Goal: Task Accomplishment & Management: Manage account settings

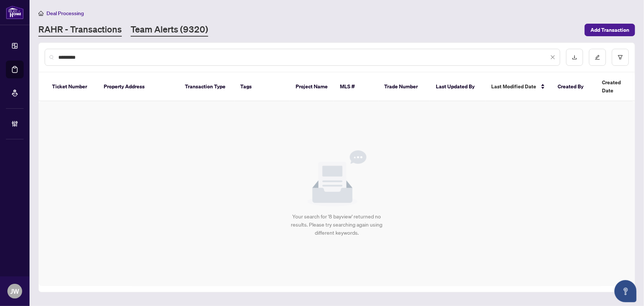
click at [193, 32] on link "Team Alerts (9320)" at bounding box center [170, 29] width 78 height 13
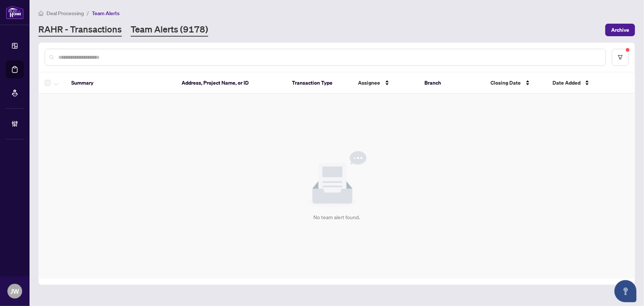
click at [94, 31] on link "RAHR - Transactions" at bounding box center [79, 29] width 83 height 13
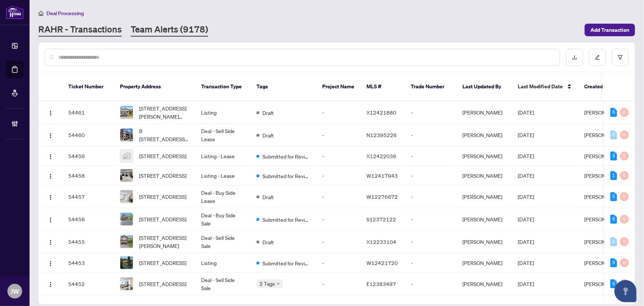
click at [162, 26] on link "Team Alerts (9178)" at bounding box center [170, 29] width 78 height 13
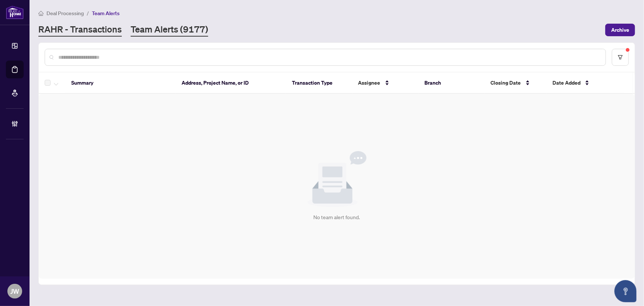
click at [94, 29] on link "RAHR - Transactions" at bounding box center [79, 29] width 83 height 13
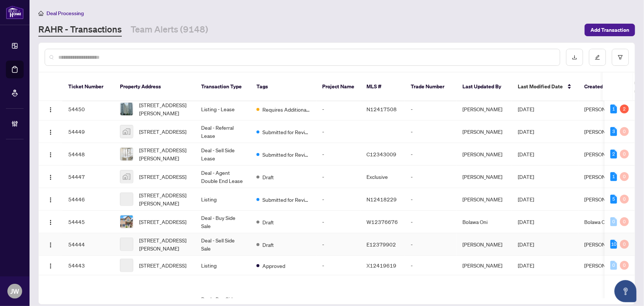
scroll to position [262, 0]
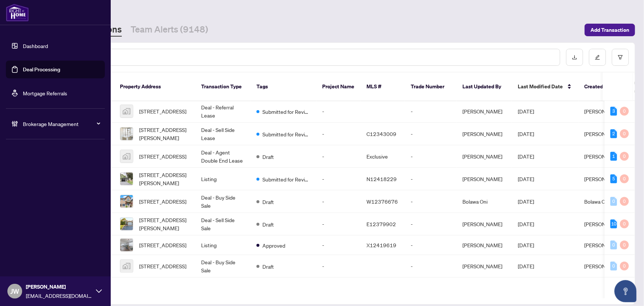
click at [23, 42] on link "Dashboard" at bounding box center [35, 45] width 25 height 7
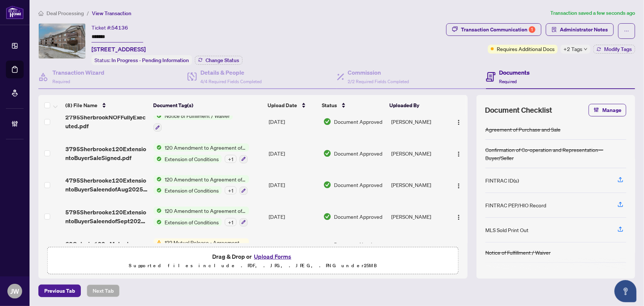
scroll to position [126, 0]
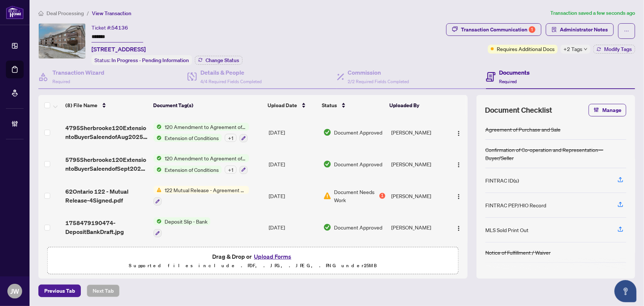
click at [175, 189] on span "122 Mutual Release - Agreement of Purchase and Sale" at bounding box center [205, 190] width 87 height 8
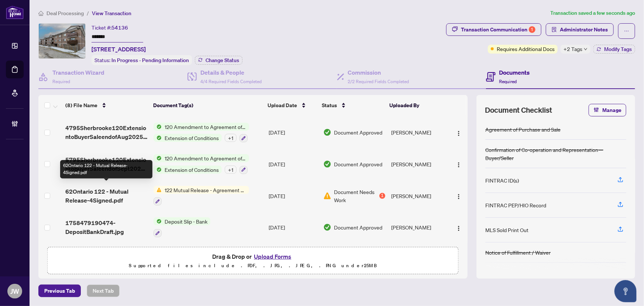
click at [127, 194] on span "62Ontario 122 - Mutual Release-4Signed.pdf" at bounding box center [106, 196] width 82 height 18
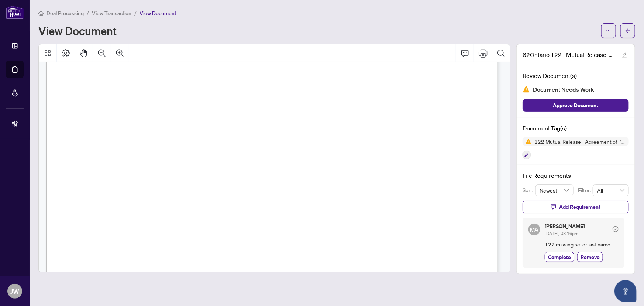
scroll to position [33, 0]
click at [627, 31] on icon "arrow-left" at bounding box center [628, 30] width 4 height 4
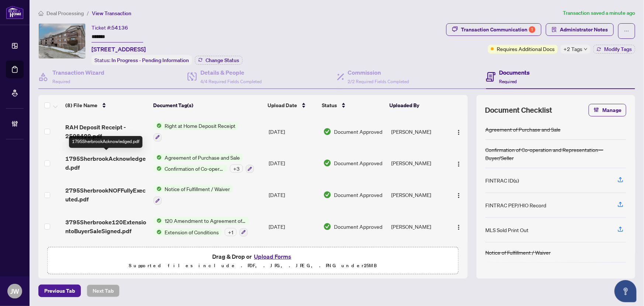
click at [113, 158] on span "1795SherbrookAcknowledged.pdf" at bounding box center [106, 163] width 82 height 18
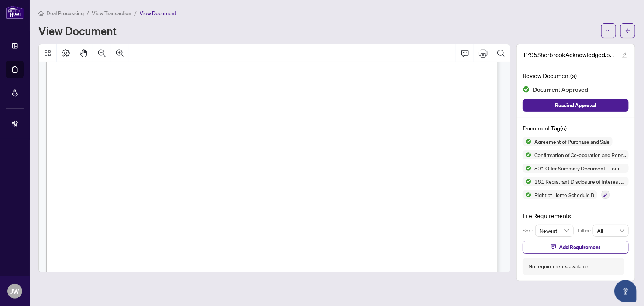
scroll to position [839, 0]
click at [633, 30] on button "button" at bounding box center [627, 30] width 15 height 15
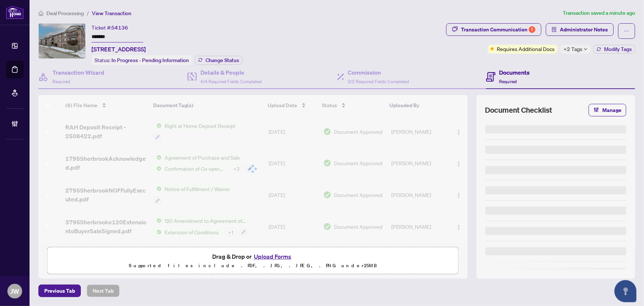
click at [63, 13] on span "Deal Processing" at bounding box center [65, 13] width 37 height 7
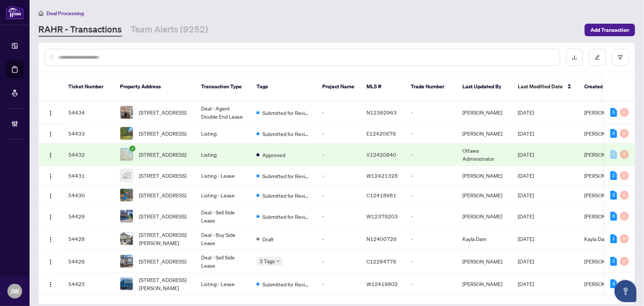
click at [74, 50] on div at bounding box center [303, 57] width 516 height 17
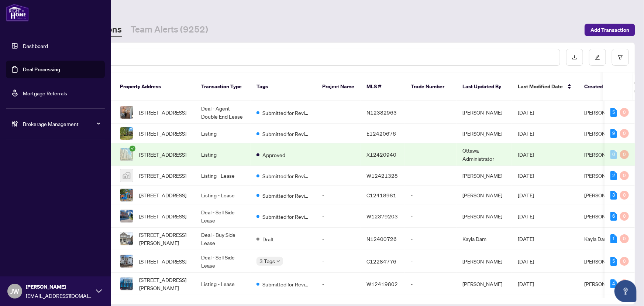
click at [33, 129] on div "Brokerage Management" at bounding box center [55, 124] width 99 height 18
click at [28, 180] on link "Manage Agents" at bounding box center [34, 176] width 37 height 7
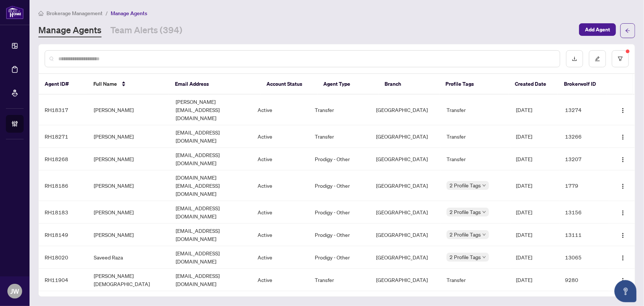
click at [124, 62] on input "text" at bounding box center [306, 59] width 496 height 8
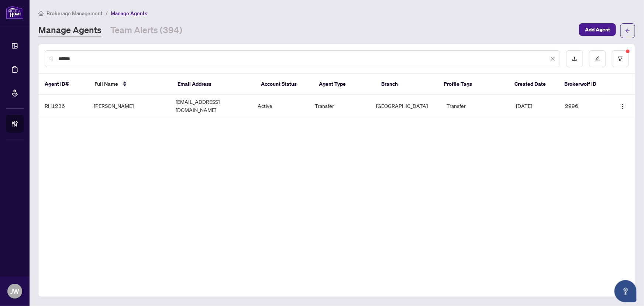
type input "*****"
click at [106, 96] on td "Linda Friel" at bounding box center [129, 105] width 82 height 23
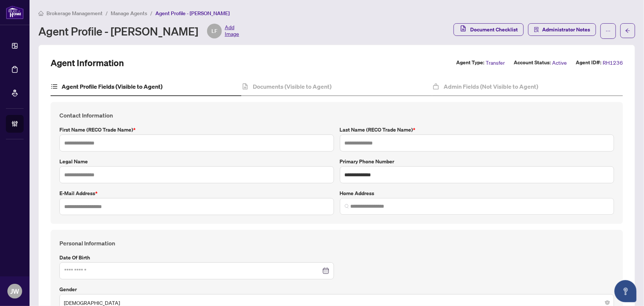
type input "*****"
type input "**********"
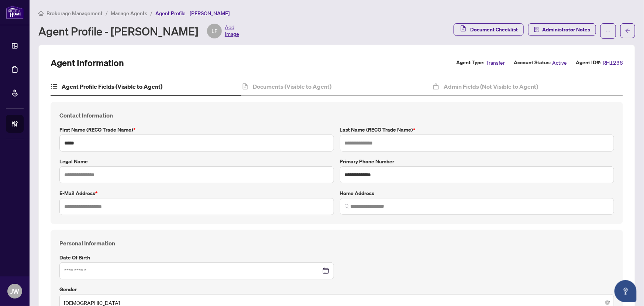
type input "*********"
type input "*"
type input "*****"
type input "*"
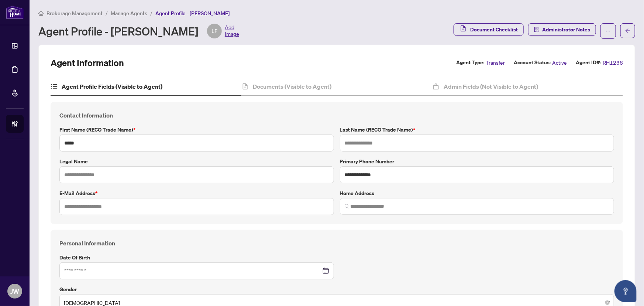
type input "*"
type input "*******"
type input "**********"
type input "****"
type input "**********"
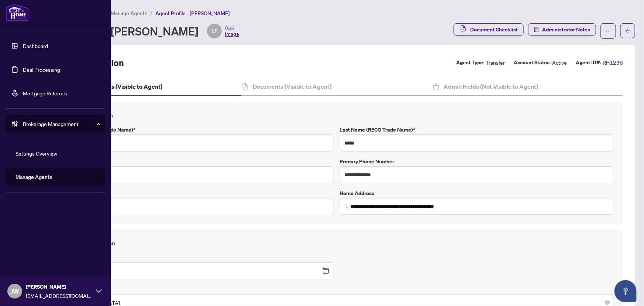
click at [37, 44] on link "Dashboard" at bounding box center [35, 45] width 25 height 7
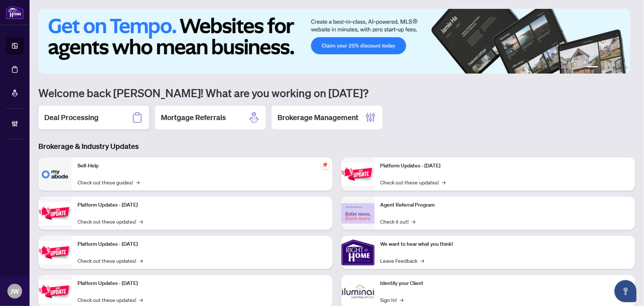
click at [115, 125] on div "Deal Processing" at bounding box center [93, 118] width 111 height 24
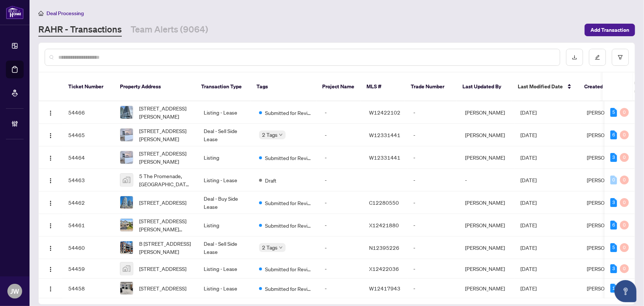
click at [107, 55] on input "text" at bounding box center [306, 57] width 496 height 8
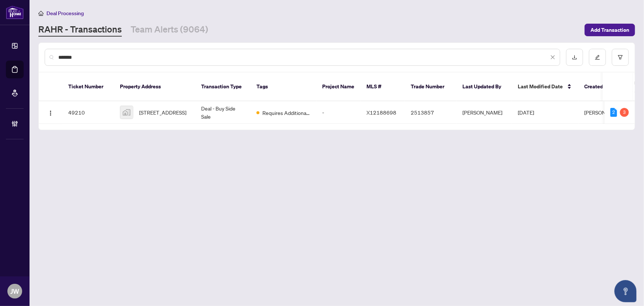
type input "*******"
click at [144, 101] on td "[STREET_ADDRESS]" at bounding box center [154, 112] width 81 height 23
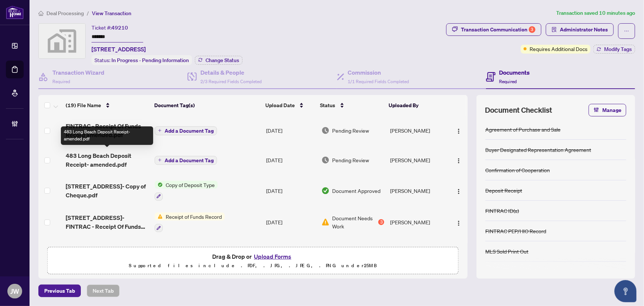
click at [92, 162] on span "483 Long Beach Deposit Receipt- amended.pdf" at bounding box center [107, 160] width 83 height 18
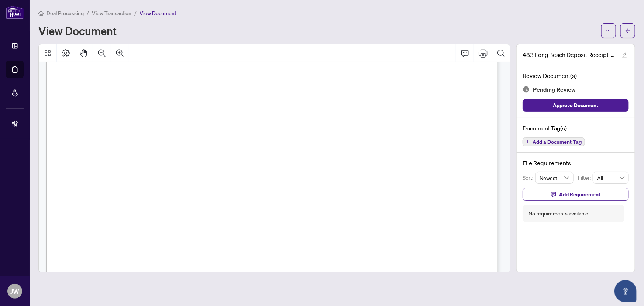
scroll to position [302, 0]
click at [624, 34] on button "button" at bounding box center [627, 30] width 15 height 15
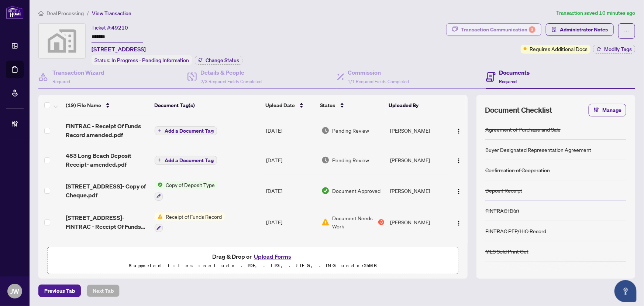
click at [520, 34] on div "Transaction Communication 3" at bounding box center [498, 30] width 75 height 12
type textarea "**********"
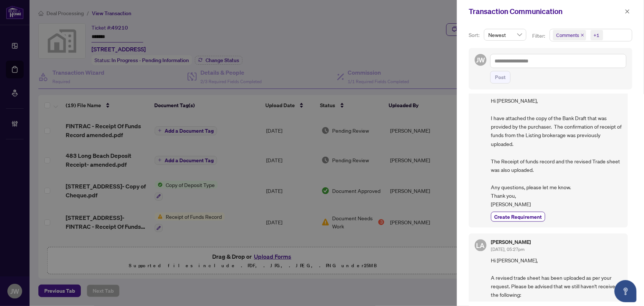
scroll to position [503, 0]
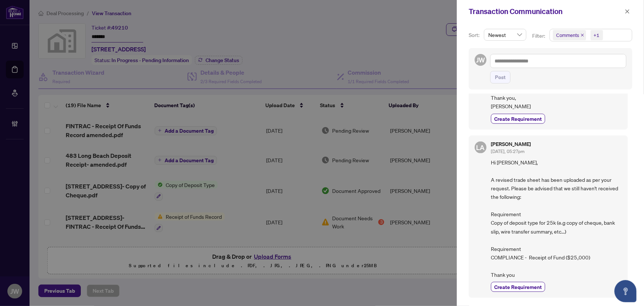
click at [581, 34] on icon "close" at bounding box center [583, 35] width 4 height 4
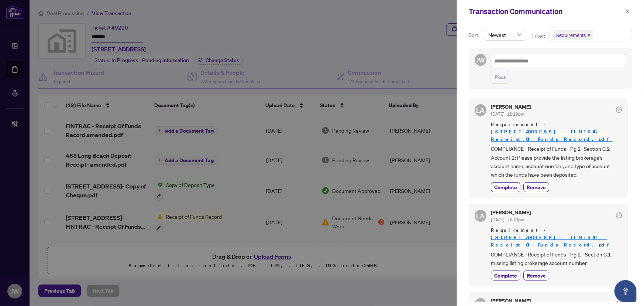
scroll to position [0, 0]
click at [75, 126] on div at bounding box center [322, 153] width 644 height 306
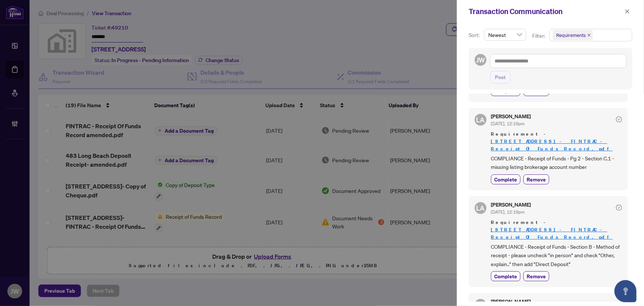
scroll to position [100, 0]
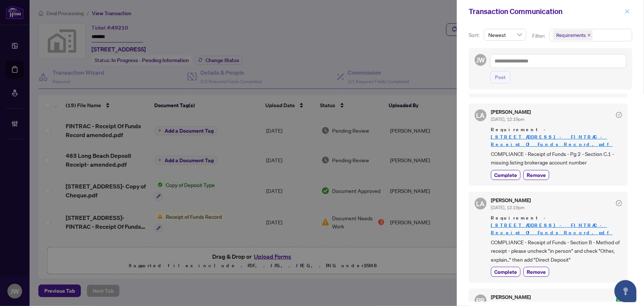
click at [626, 9] on icon "close" at bounding box center [627, 11] width 5 height 5
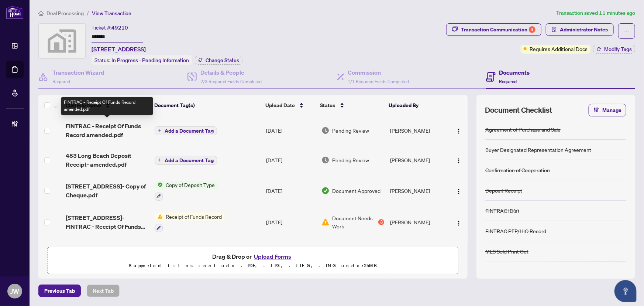
click at [83, 128] on span "FINTRAC - Receipt Of Funds Record amended.pdf" at bounding box center [107, 130] width 83 height 18
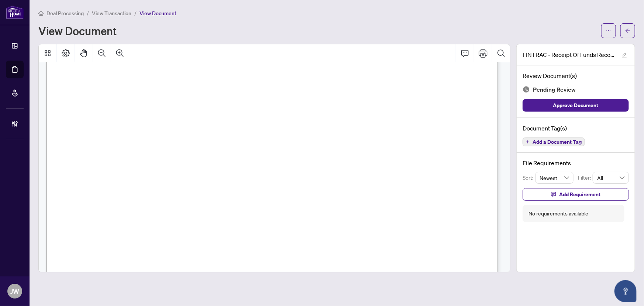
scroll to position [872, 0]
click at [635, 31] on main "Deal Processing / View Transaction / View Document View Document FINTRAC - Rece…" at bounding box center [337, 153] width 615 height 306
click at [633, 32] on button "button" at bounding box center [627, 30] width 15 height 15
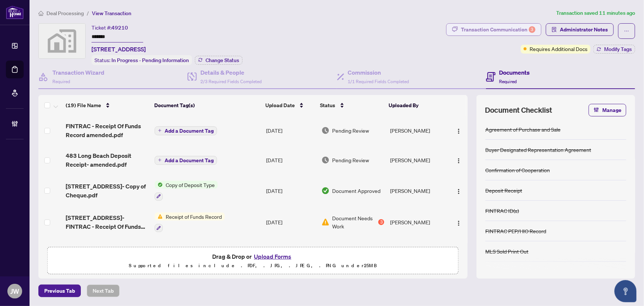
click at [493, 30] on div "Transaction Communication 3" at bounding box center [498, 30] width 75 height 12
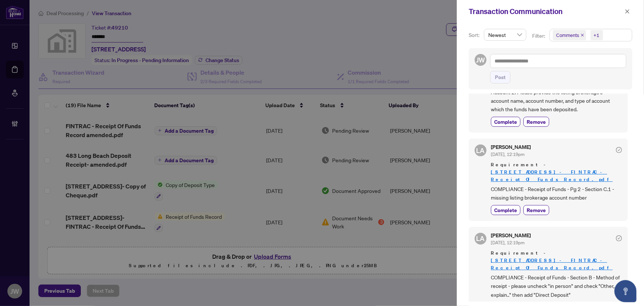
scroll to position [168, 0]
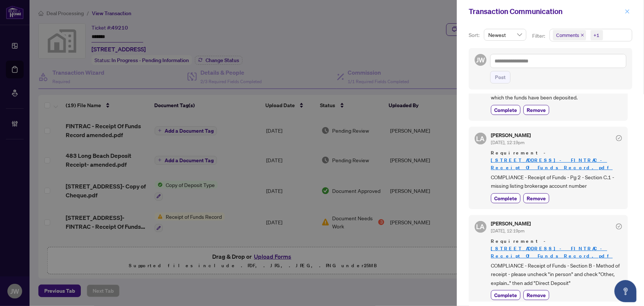
click at [626, 8] on span "button" at bounding box center [627, 12] width 5 height 12
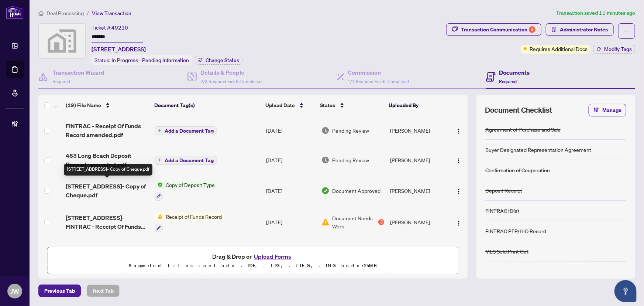
click at [100, 158] on span "483 Long Beach Deposit Receipt- amended.pdf" at bounding box center [107, 160] width 83 height 18
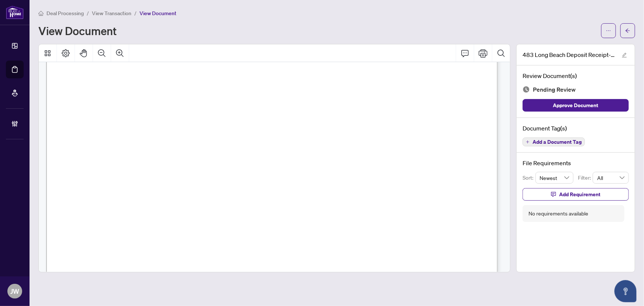
scroll to position [201, 0]
click at [625, 28] on icon "arrow-left" at bounding box center [627, 30] width 5 height 5
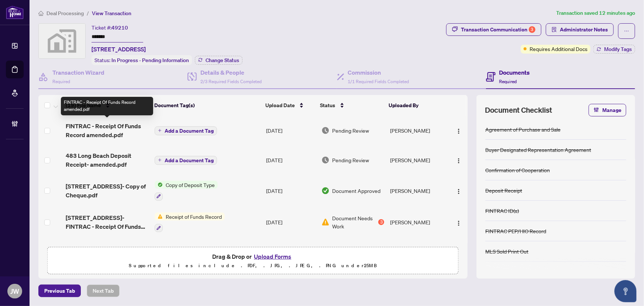
click at [90, 129] on span "FINTRAC - Receipt Of Funds Record amended.pdf" at bounding box center [107, 130] width 83 height 18
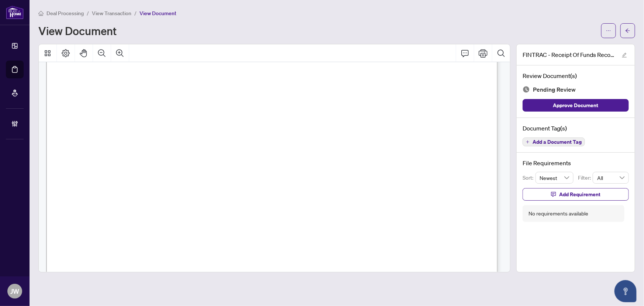
scroll to position [134, 0]
click at [116, 13] on span "View Transaction" at bounding box center [111, 13] width 39 height 7
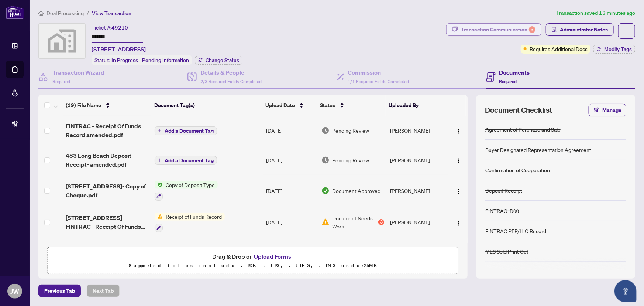
click at [511, 30] on div "Transaction Communication 3" at bounding box center [498, 30] width 75 height 12
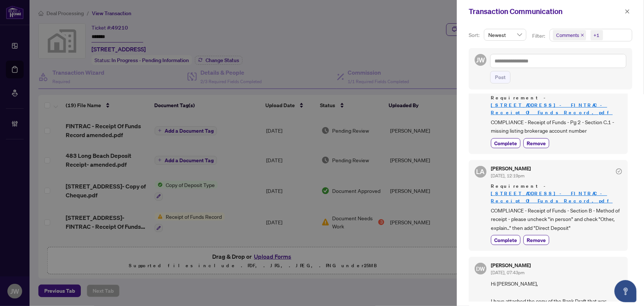
scroll to position [235, 0]
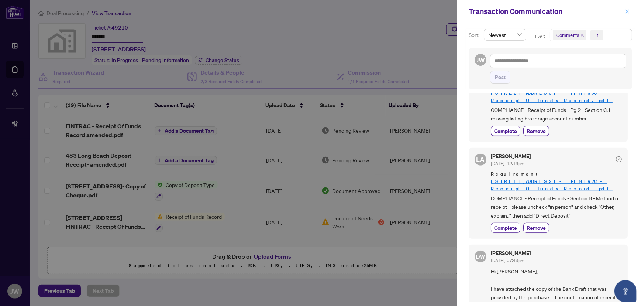
click at [623, 13] on button "button" at bounding box center [628, 11] width 10 height 9
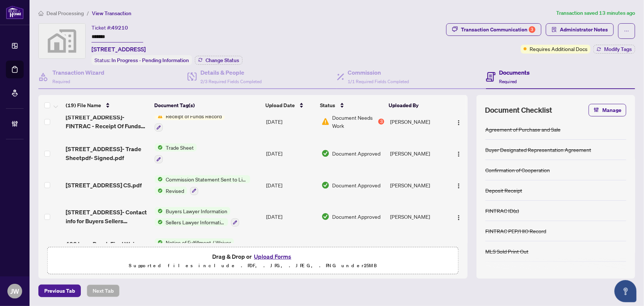
scroll to position [67, 0]
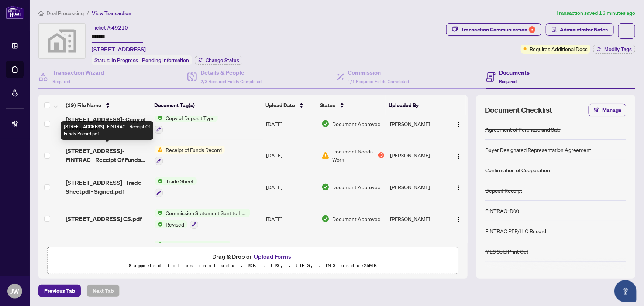
click at [110, 158] on span "[STREET_ADDRESS]- FINTRAC - Receipt Of Funds Record.pdf" at bounding box center [107, 155] width 83 height 18
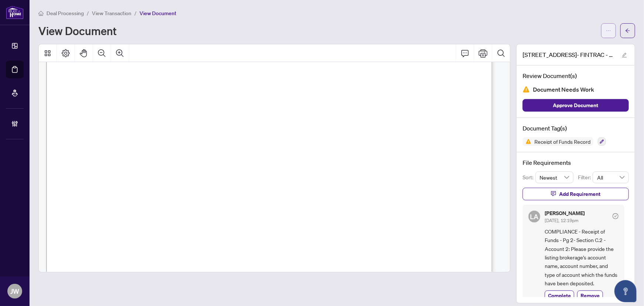
scroll to position [67, 0]
click at [625, 27] on span "button" at bounding box center [627, 31] width 5 height 12
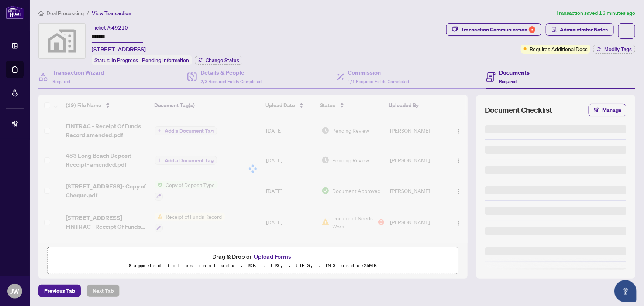
click at [102, 161] on div at bounding box center [252, 169] width 429 height 148
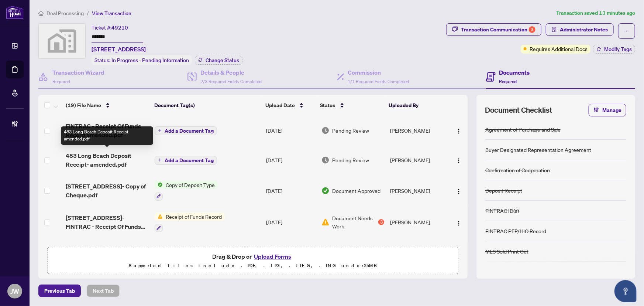
click at [131, 159] on span "483 Long Beach Deposit Receipt- amended.pdf" at bounding box center [107, 160] width 83 height 18
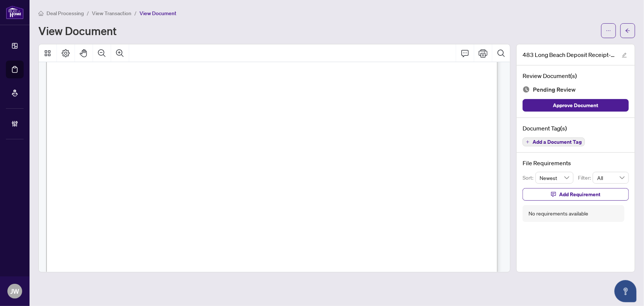
scroll to position [235, 0]
click at [624, 34] on button "button" at bounding box center [627, 30] width 15 height 15
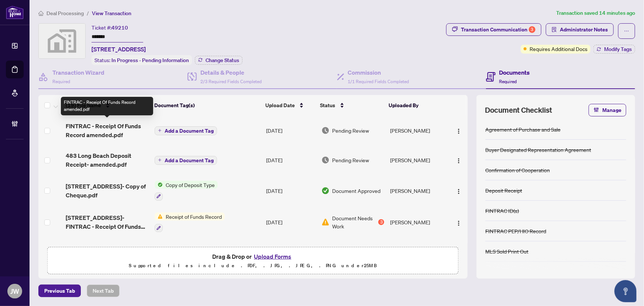
click at [109, 133] on span "FINTRAC - Receipt Of Funds Record amended.pdf" at bounding box center [107, 130] width 83 height 18
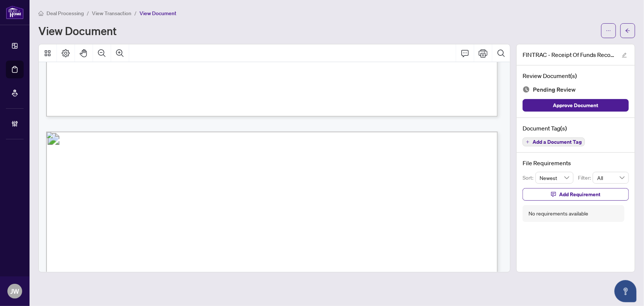
scroll to position [537, 0]
click at [623, 33] on button "button" at bounding box center [627, 30] width 15 height 15
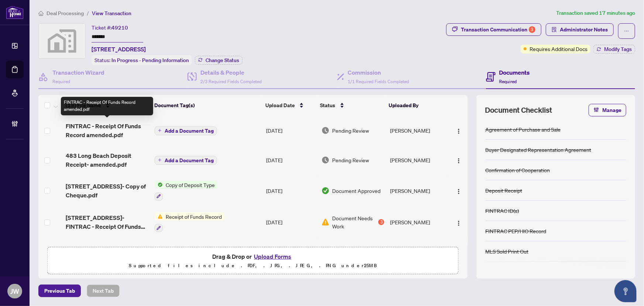
click at [100, 132] on span "FINTRAC - Receipt Of Funds Record amended.pdf" at bounding box center [107, 130] width 83 height 18
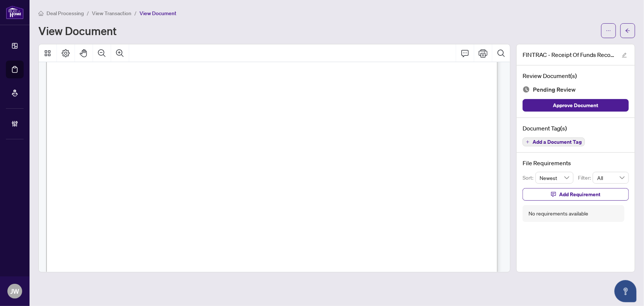
scroll to position [67, 0]
click at [617, 36] on div at bounding box center [618, 30] width 34 height 15
click at [629, 32] on icon "arrow-left" at bounding box center [627, 30] width 5 height 5
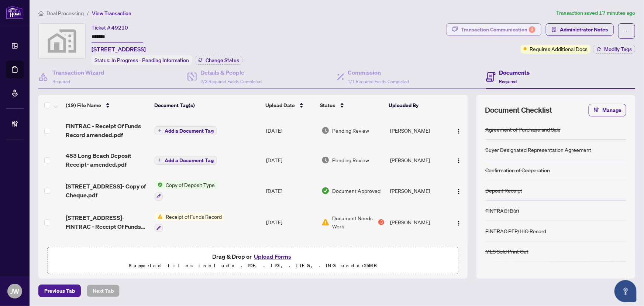
click at [499, 26] on div "Transaction Communication 3" at bounding box center [498, 30] width 75 height 12
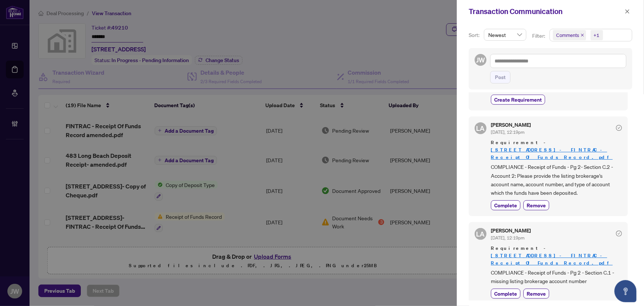
scroll to position [67, 0]
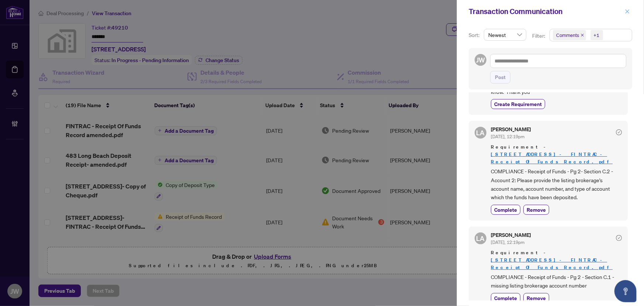
click at [624, 10] on button "button" at bounding box center [628, 11] width 10 height 9
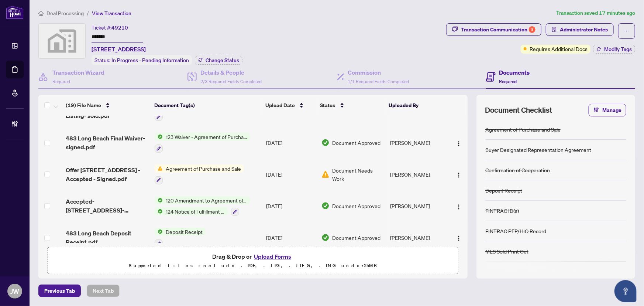
scroll to position [268, 0]
click at [192, 168] on span "Agreement of Purchase and Sale" at bounding box center [203, 169] width 81 height 8
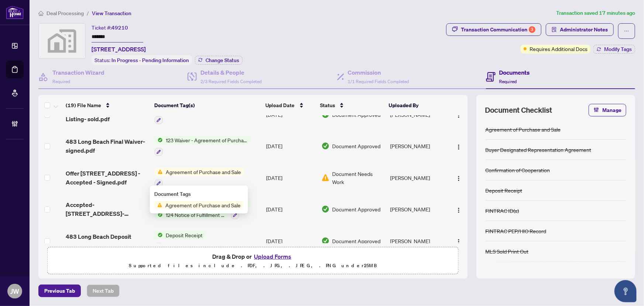
scroll to position [265, 0]
click at [106, 170] on span "Offer [STREET_ADDRESS] -Accepted - Signed.pdf" at bounding box center [107, 178] width 83 height 18
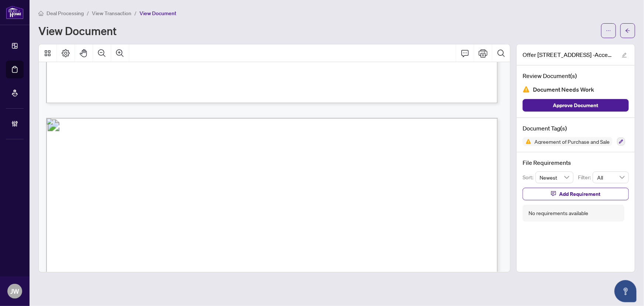
scroll to position [1749, 0]
click at [629, 137] on div "Agreement of Purchase and Sale" at bounding box center [576, 141] width 106 height 9
click at [621, 139] on icon "button" at bounding box center [621, 141] width 4 height 4
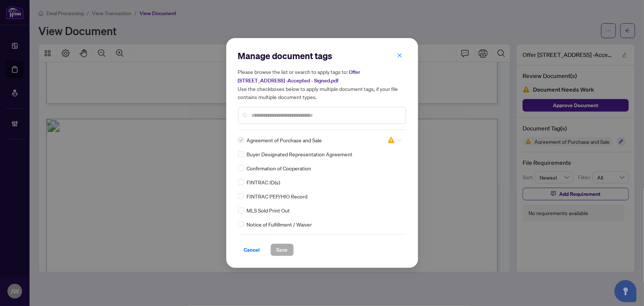
click at [389, 138] on img at bounding box center [391, 139] width 7 height 7
click at [351, 175] on img at bounding box center [350, 175] width 7 height 7
click at [281, 247] on span "Save" at bounding box center [281, 250] width 11 height 12
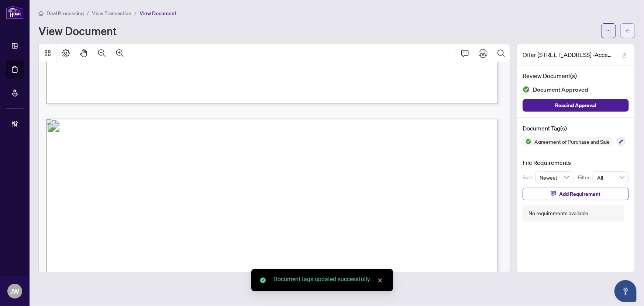
click at [628, 32] on icon "arrow-left" at bounding box center [627, 30] width 5 height 5
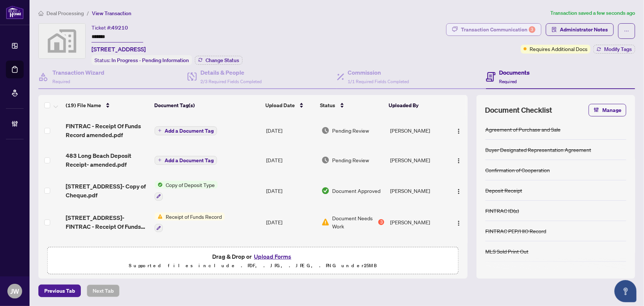
click at [485, 24] on div "Transaction Communication 3" at bounding box center [498, 30] width 75 height 12
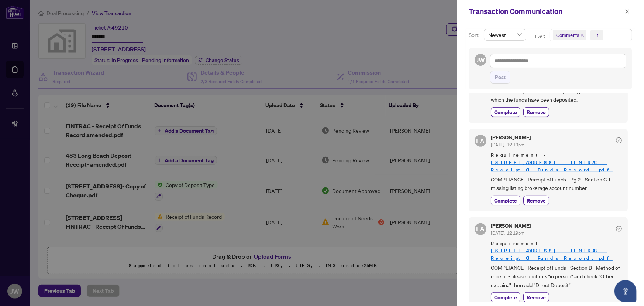
scroll to position [235, 0]
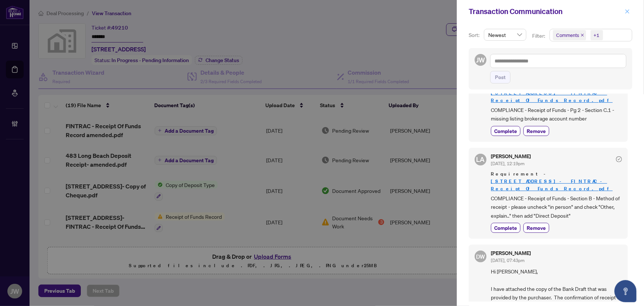
click at [626, 10] on icon "close" at bounding box center [628, 11] width 4 height 4
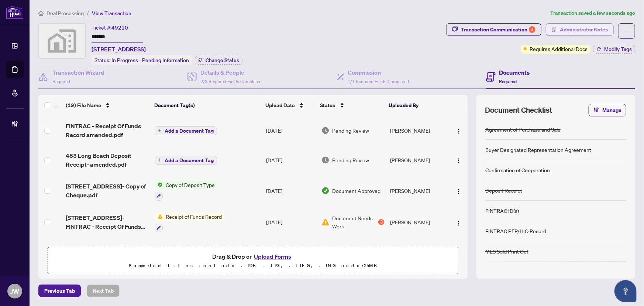
click at [580, 30] on span "Administrator Notes" at bounding box center [584, 30] width 48 height 12
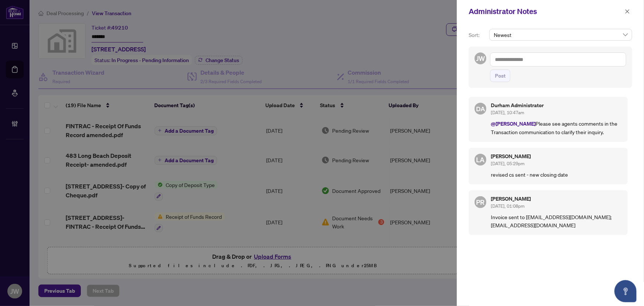
click at [503, 59] on textarea at bounding box center [558, 59] width 136 height 14
type textarea "*"
click at [507, 60] on textarea "*" at bounding box center [558, 59] width 136 height 14
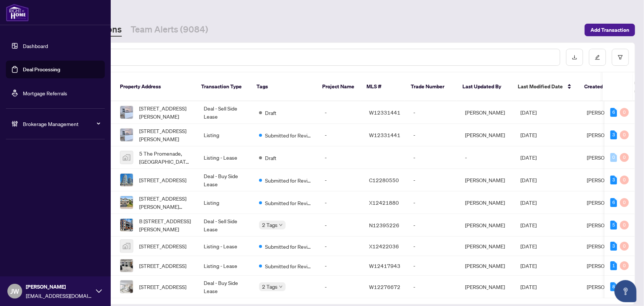
click at [38, 117] on div "Brokerage Management" at bounding box center [55, 124] width 99 height 18
click at [34, 180] on link "Manage Agents" at bounding box center [34, 176] width 37 height 7
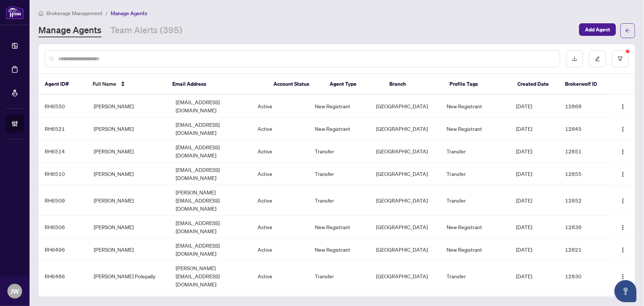
scroll to position [605, 0]
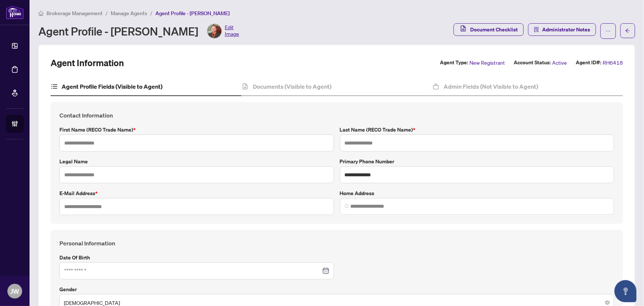
type input "***"
type input "********"
type input "**********"
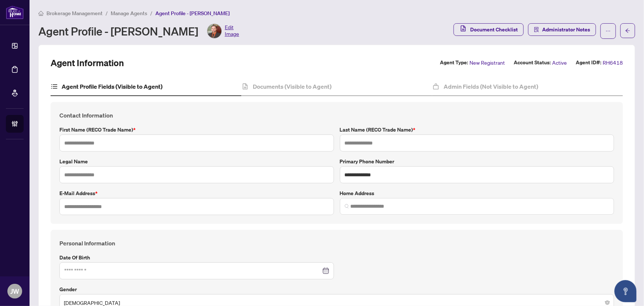
type input "*********"
type input "**********"
type input "******"
type input "**********"
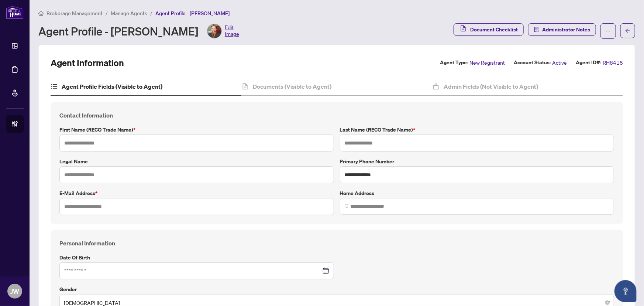
type input "*********"
type input "*"
type input "**********"
type input "*******"
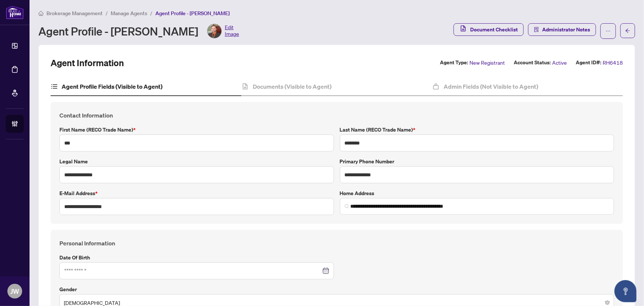
type input "**********"
type input "****"
type input "**********"
click at [131, 13] on span "Manage Agents" at bounding box center [129, 13] width 37 height 7
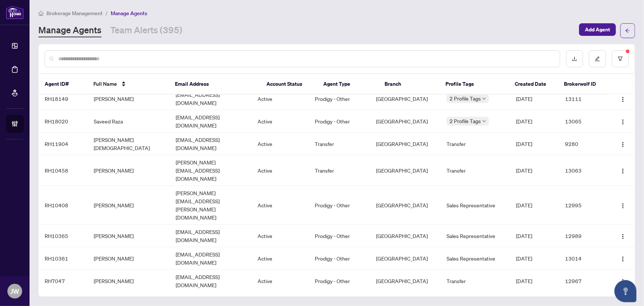
scroll to position [168, 0]
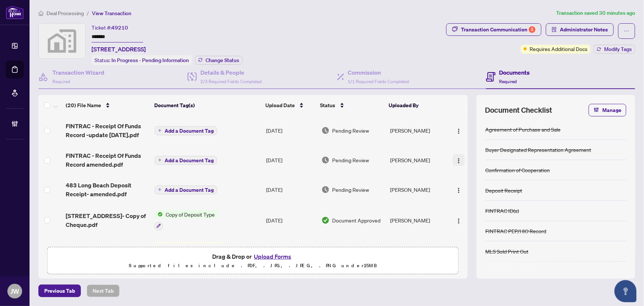
click at [456, 158] on img "button" at bounding box center [459, 161] width 6 height 6
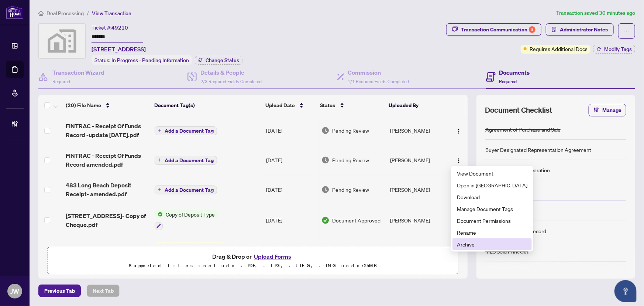
click at [465, 244] on span "Archive" at bounding box center [492, 244] width 71 height 8
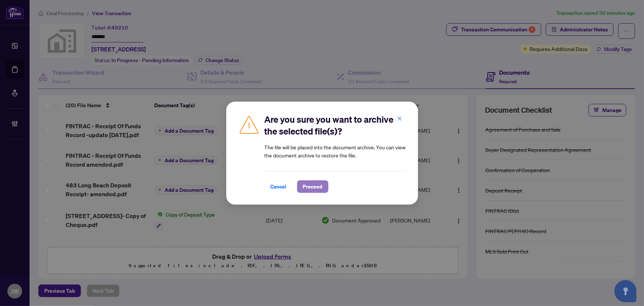
click at [321, 192] on button "Proceed" at bounding box center [312, 186] width 31 height 13
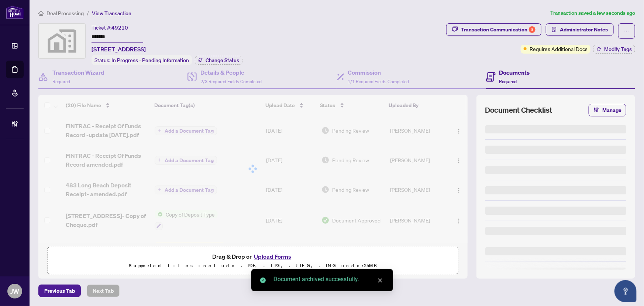
click at [103, 128] on div at bounding box center [252, 169] width 429 height 148
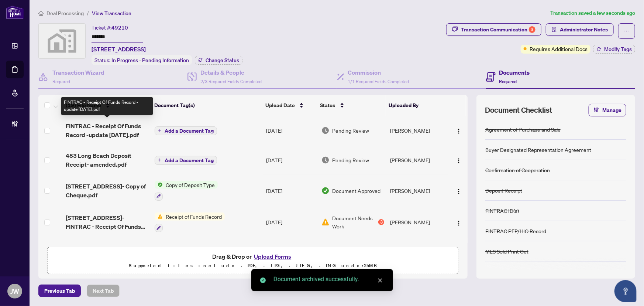
click at [114, 129] on span "FINTRAC - Receipt Of Funds Record -update [DATE].pdf" at bounding box center [107, 130] width 83 height 18
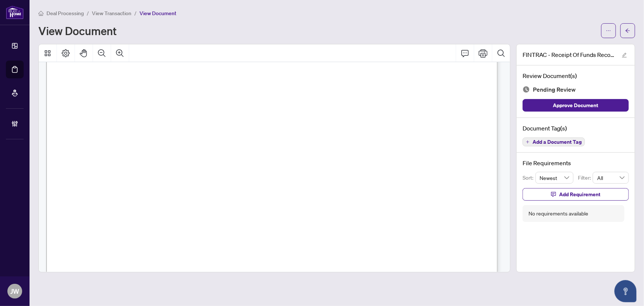
scroll to position [872, 0]
click at [628, 35] on span "button" at bounding box center [627, 31] width 5 height 12
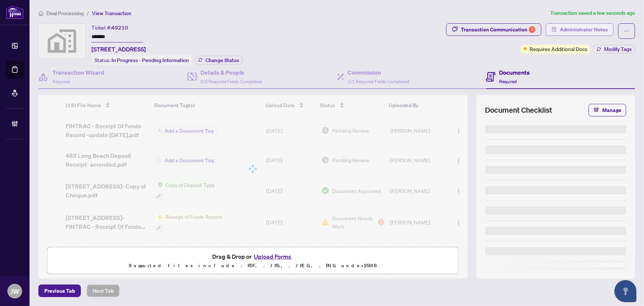
click at [578, 27] on span "Administrator Notes" at bounding box center [584, 30] width 48 height 12
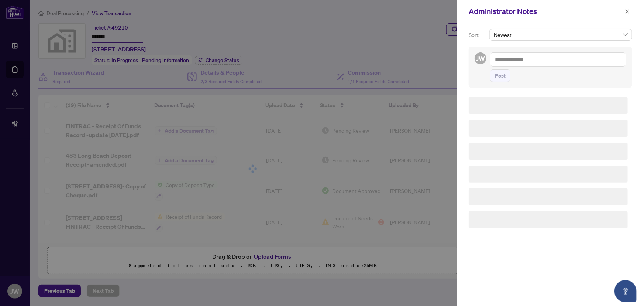
click at [509, 60] on textarea at bounding box center [558, 59] width 136 height 14
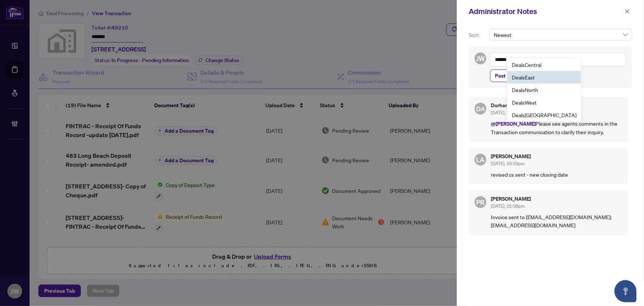
click at [535, 79] on span "Deals East" at bounding box center [523, 77] width 23 height 7
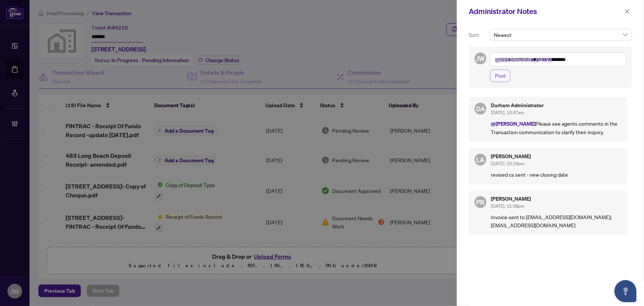
type textarea "**********"
click at [502, 74] on span "Post" at bounding box center [500, 76] width 11 height 12
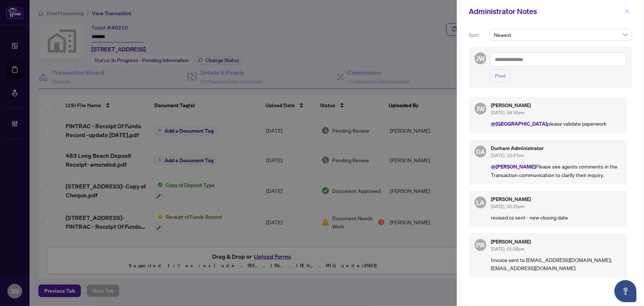
click at [626, 11] on icon "close" at bounding box center [627, 11] width 5 height 5
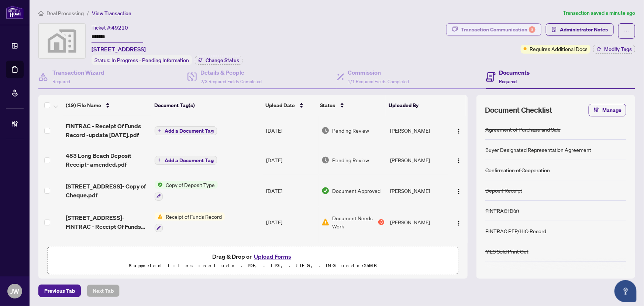
click at [488, 25] on div "Transaction Communication 3" at bounding box center [498, 30] width 75 height 12
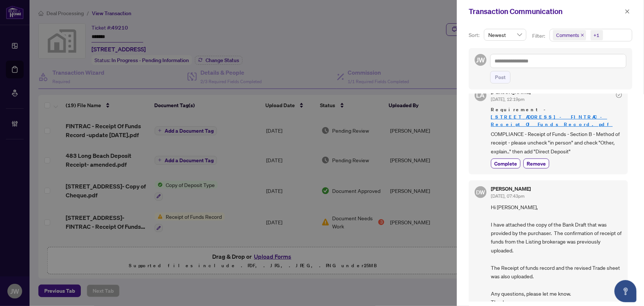
scroll to position [302, 0]
